Goal: Transaction & Acquisition: Purchase product/service

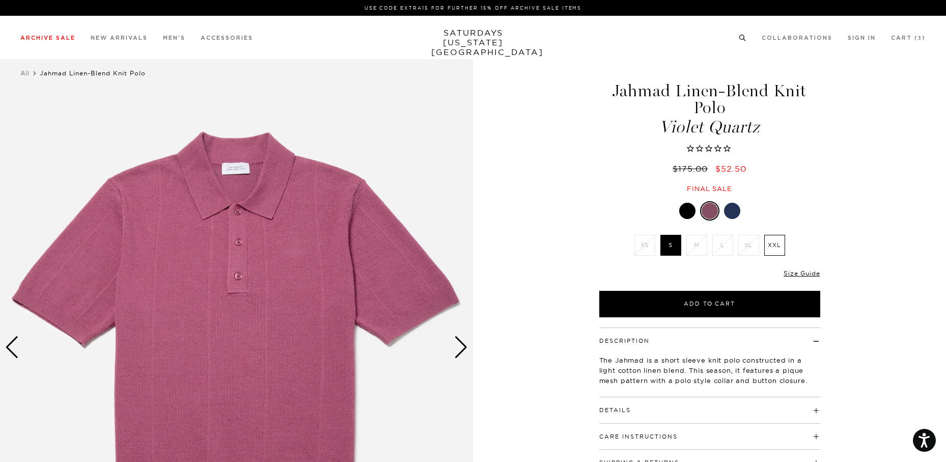
click at [743, 36] on icon at bounding box center [742, 38] width 8 height 7
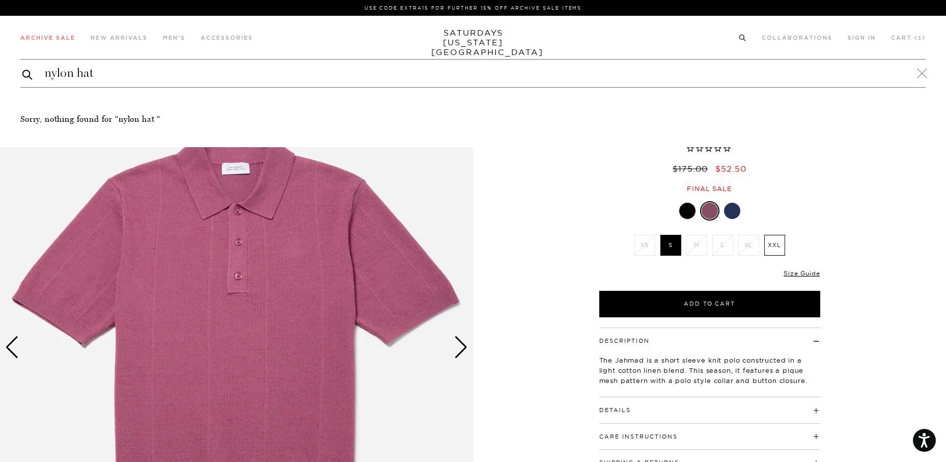
type input "nylon hat"
click at [22, 68] on button "submit" at bounding box center [27, 74] width 10 height 12
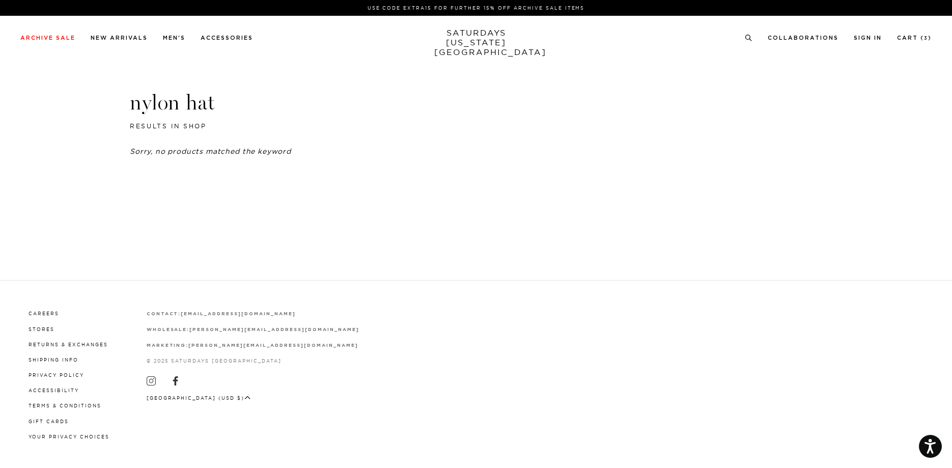
drag, startPoint x: 197, startPoint y: 110, endPoint x: 313, endPoint y: 55, distance: 128.8
click at [244, 92] on header "nylon hat results in shop" at bounding box center [476, 111] width 692 height 42
